Goal: Task Accomplishment & Management: Manage account settings

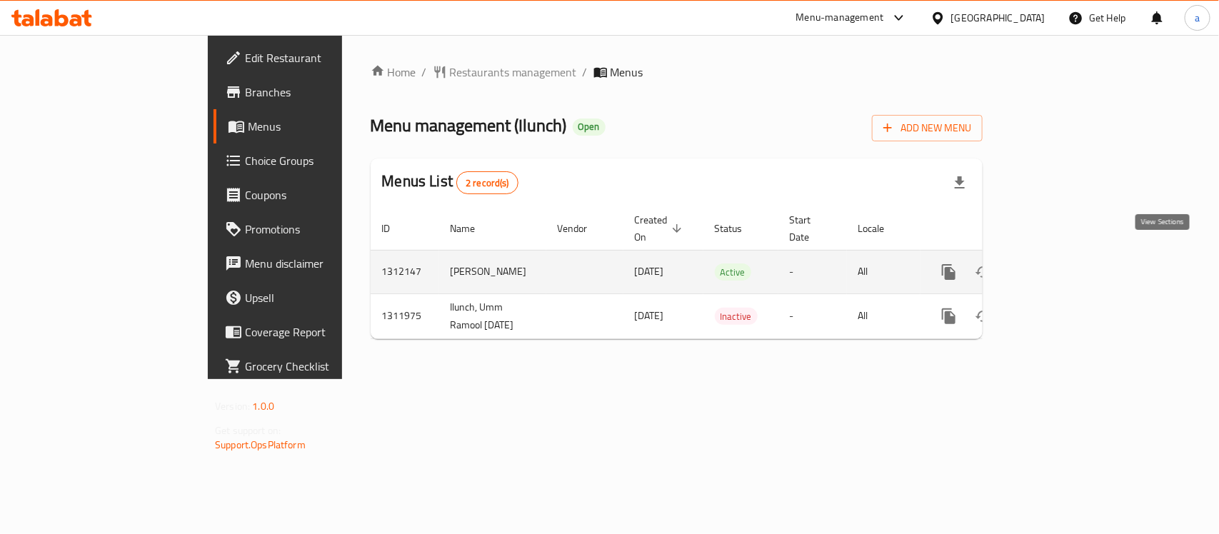
click at [1069, 255] on link "enhanced table" at bounding box center [1052, 272] width 34 height 34
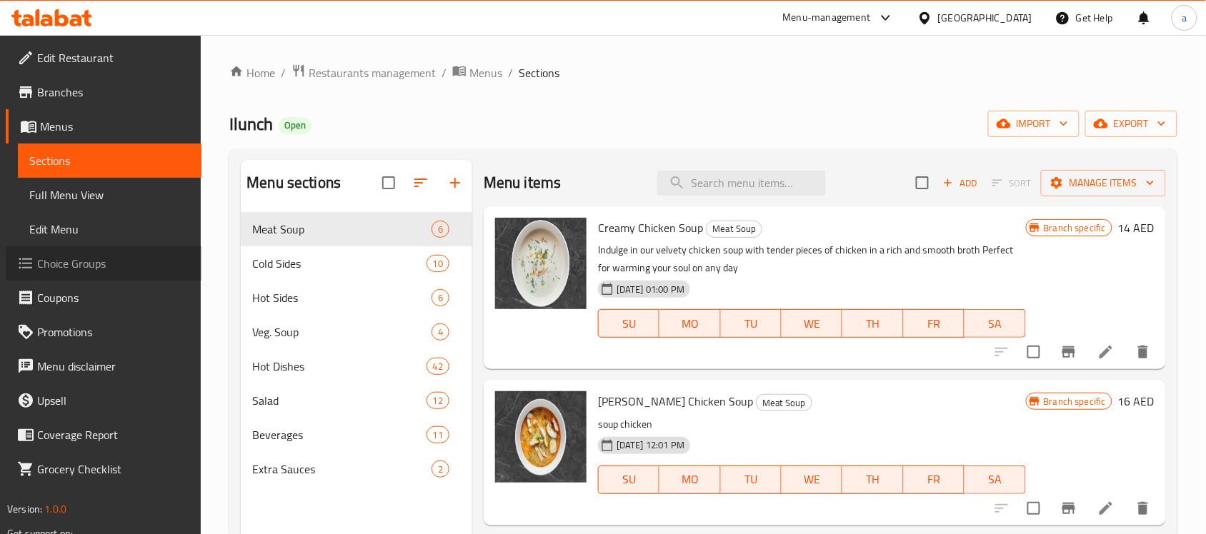
click at [94, 264] on span "Choice Groups" at bounding box center [113, 263] width 153 height 17
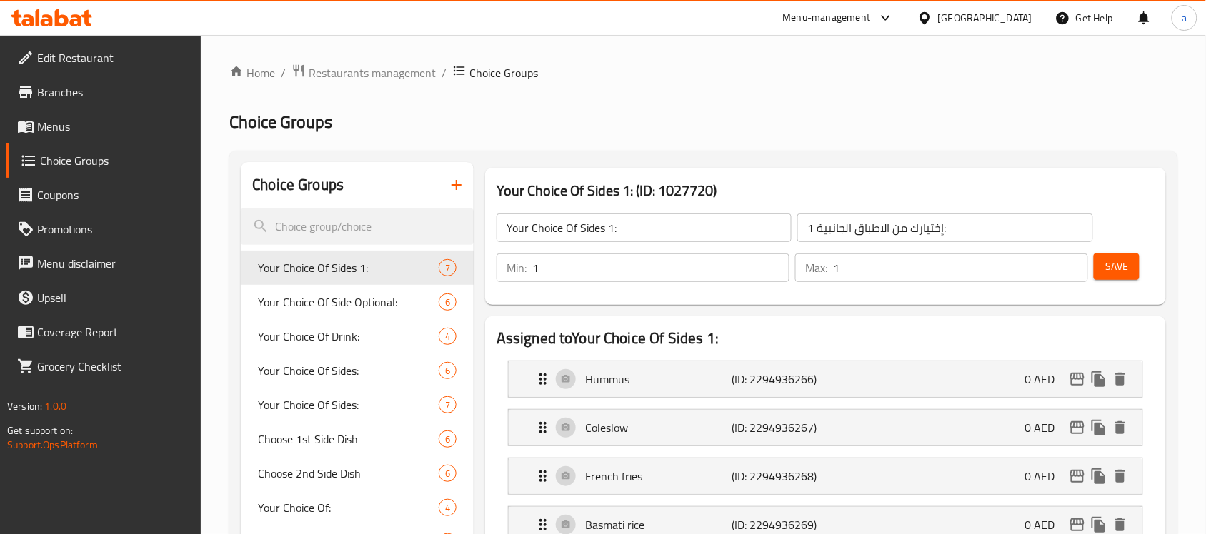
scroll to position [89, 0]
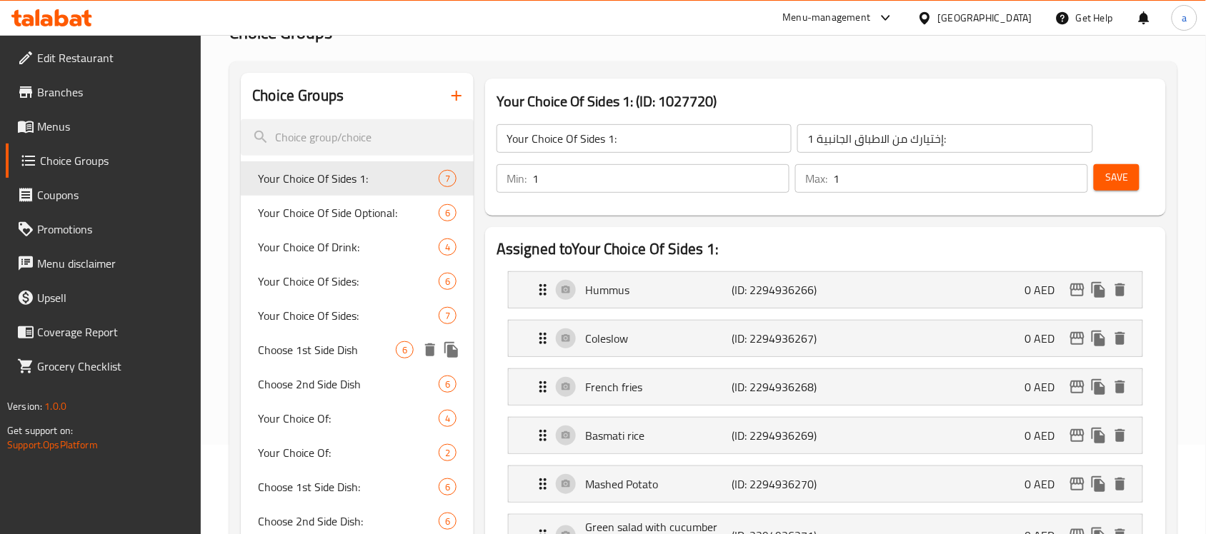
click at [320, 351] on span "Choose 1st Side Dish" at bounding box center [327, 349] width 138 height 17
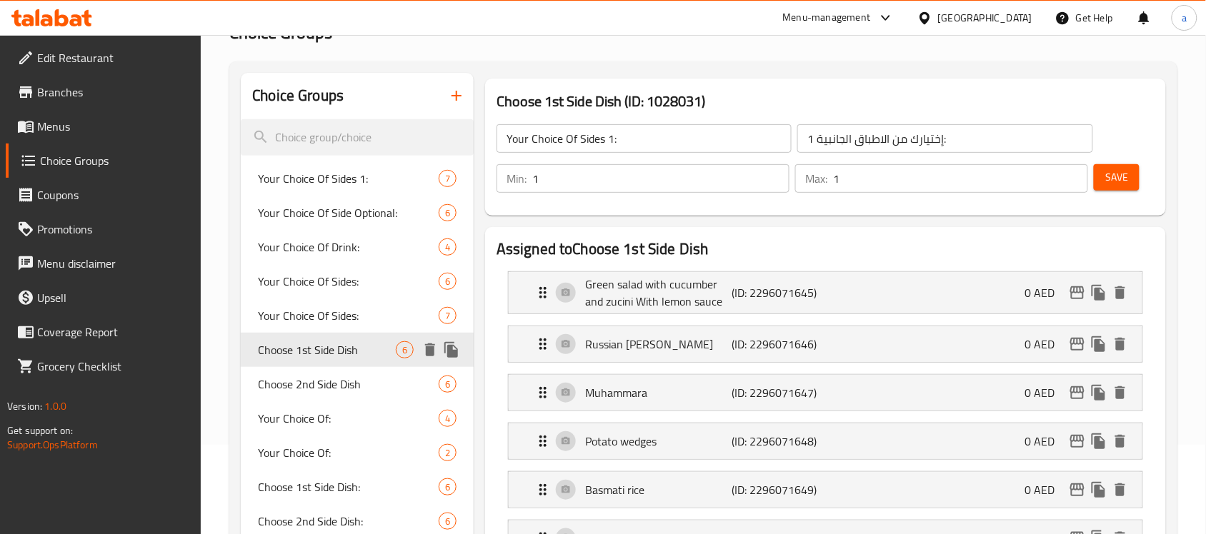
type input "Choose 1st Side Dish"
type input "اختر الطبق الجانبي الأول"
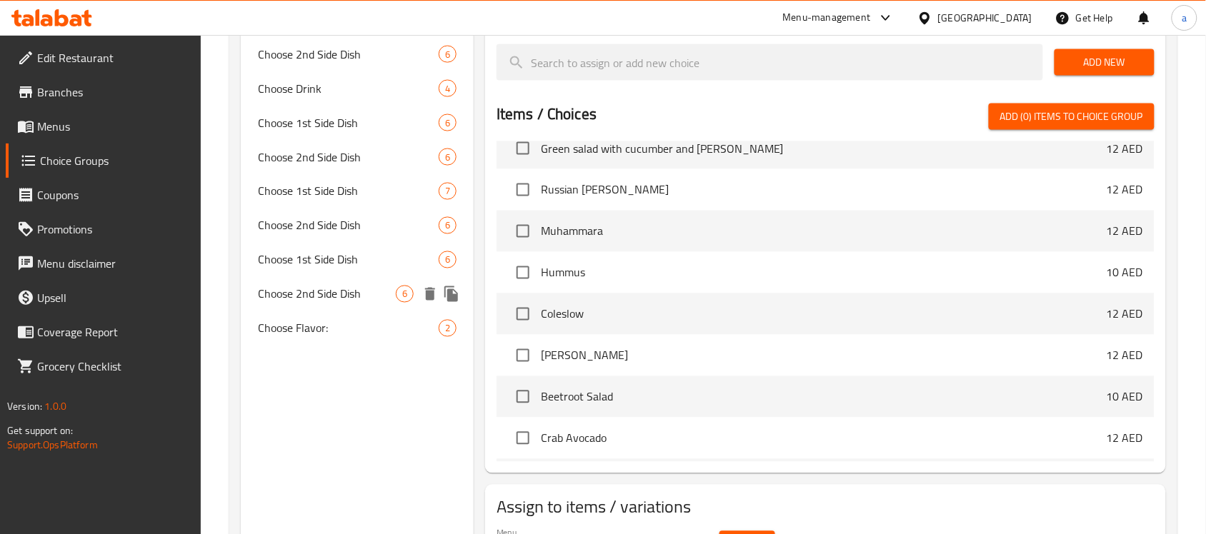
scroll to position [179, 0]
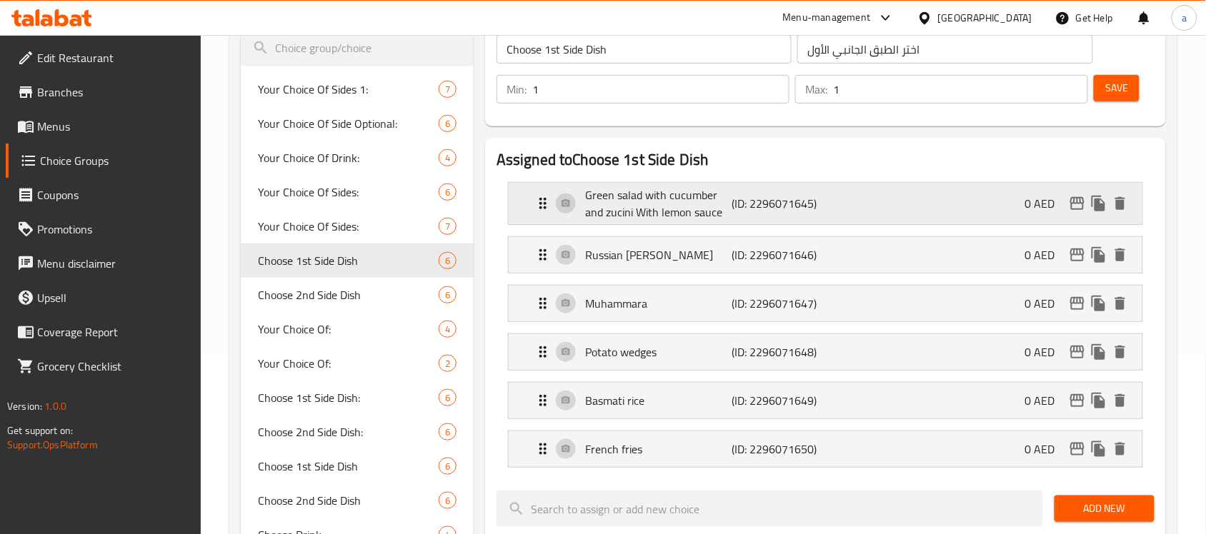
click at [780, 201] on p "(ID: 2296071645)" at bounding box center [780, 203] width 98 height 17
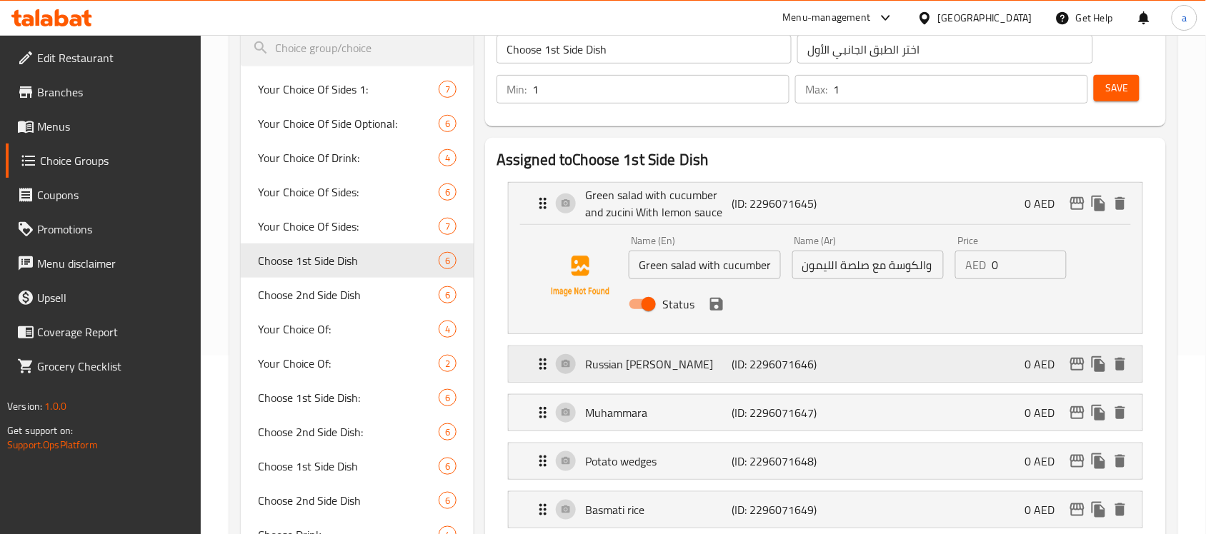
click at [783, 366] on p "(ID: 2296071646)" at bounding box center [780, 364] width 98 height 17
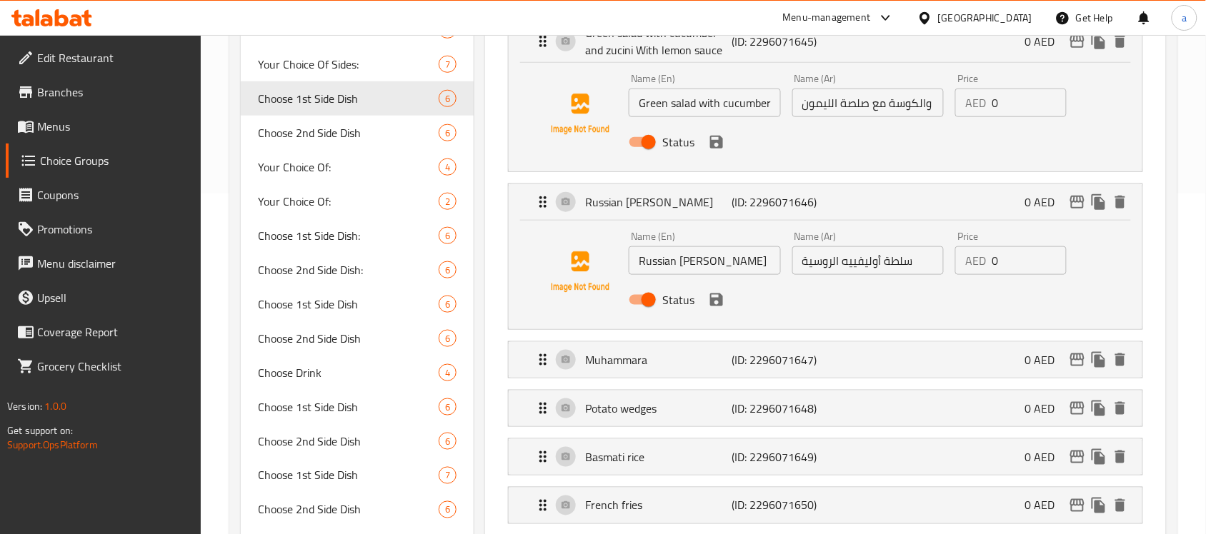
scroll to position [357, 0]
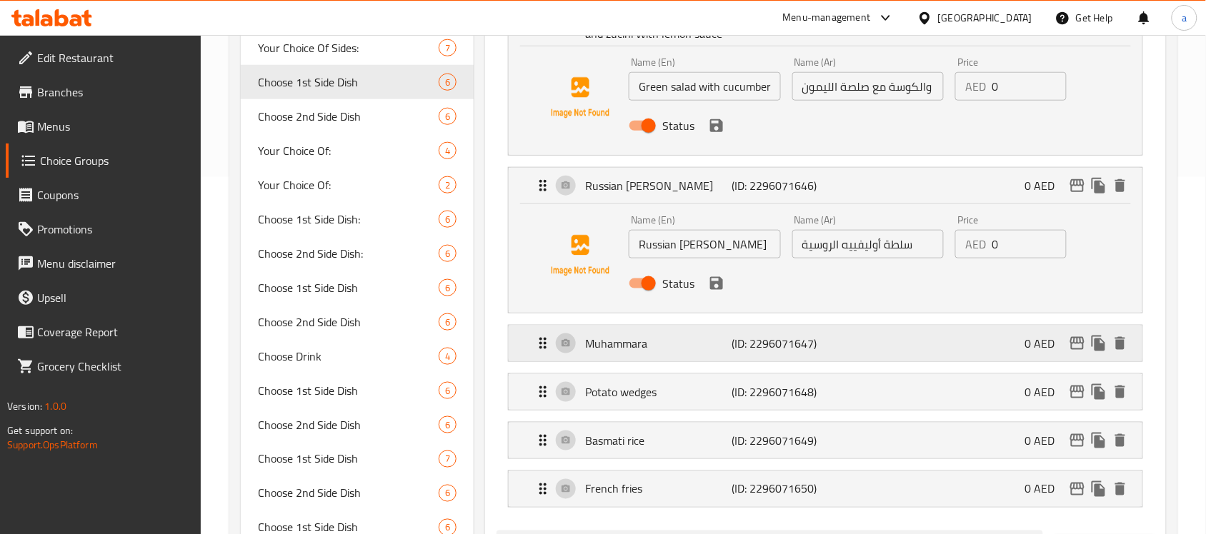
click at [783, 347] on p "(ID: 2296071647)" at bounding box center [780, 343] width 98 height 17
